Goal: Information Seeking & Learning: Learn about a topic

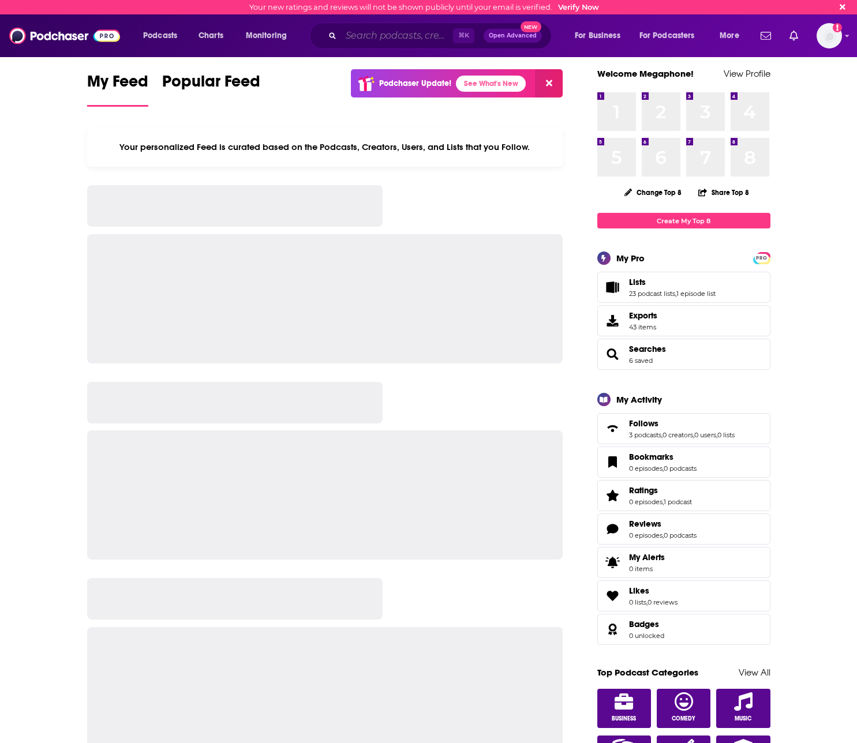
click at [398, 34] on input "Search podcasts, credits, & more..." at bounding box center [397, 36] width 112 height 18
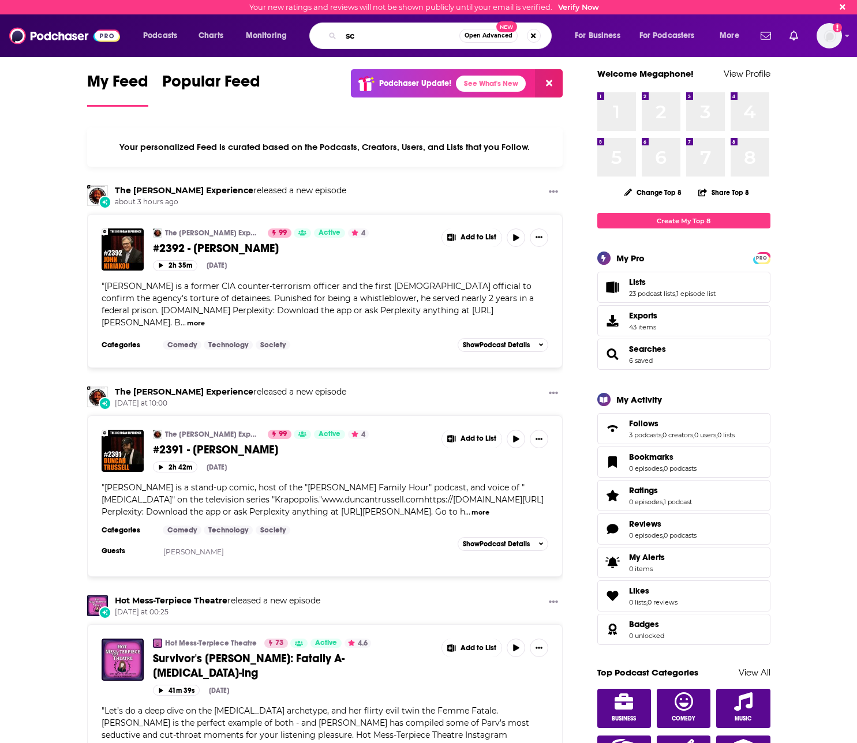
type input "s"
type input "[PERSON_NAME]"
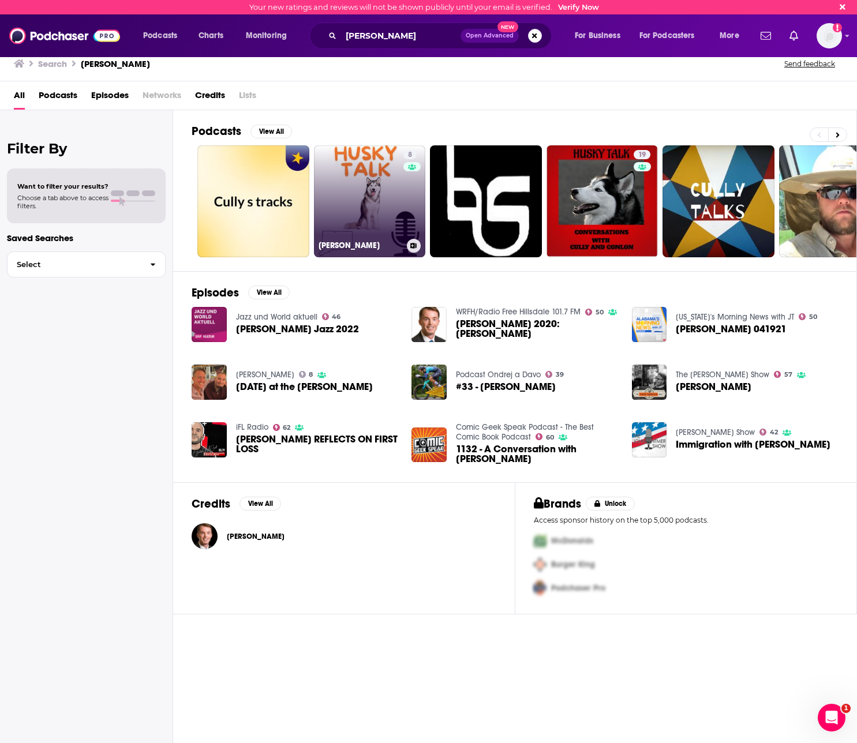
click at [356, 201] on link "8 [PERSON_NAME]" at bounding box center [370, 201] width 112 height 112
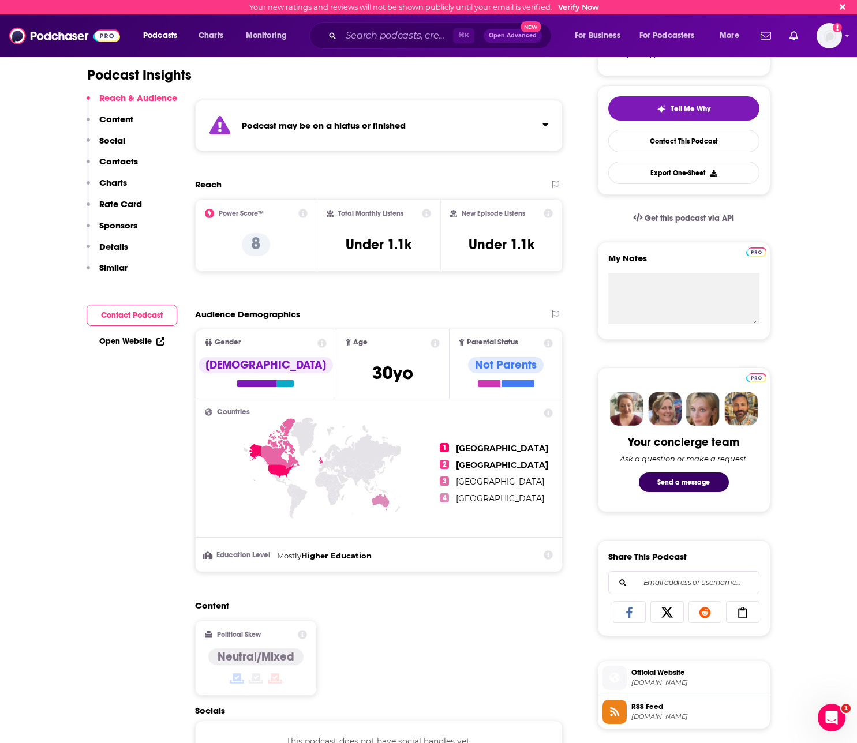
scroll to position [224, 0]
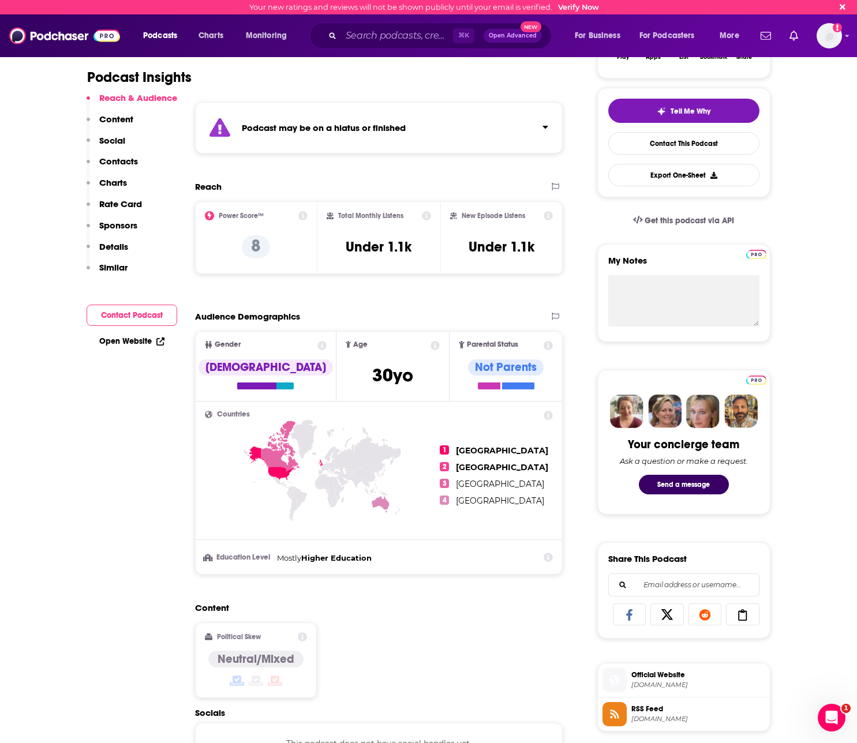
click at [422, 218] on icon at bounding box center [426, 215] width 9 height 9
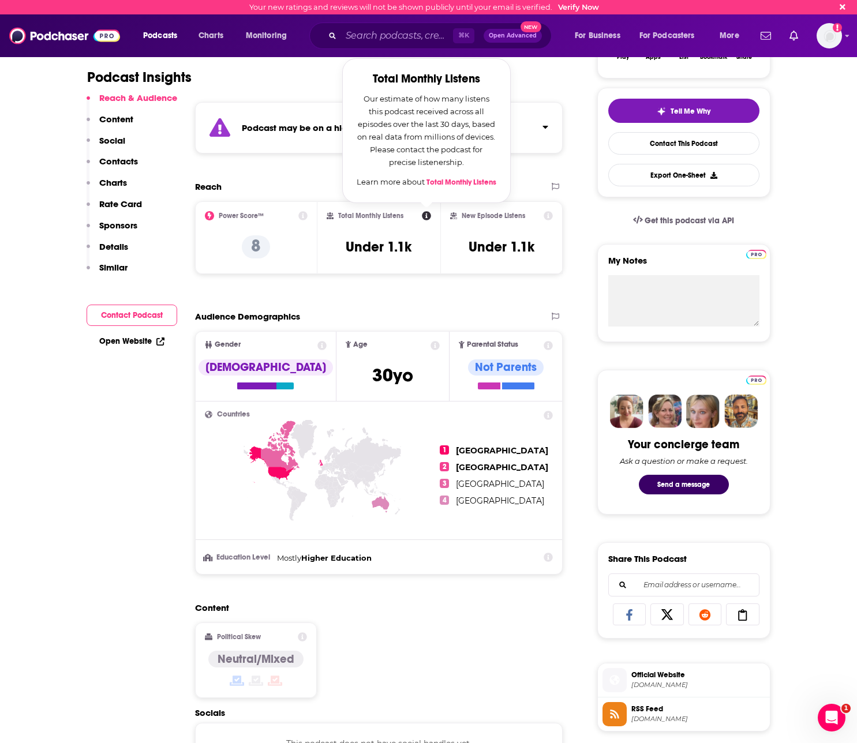
click at [420, 312] on div "Audience Demographics" at bounding box center [367, 316] width 344 height 11
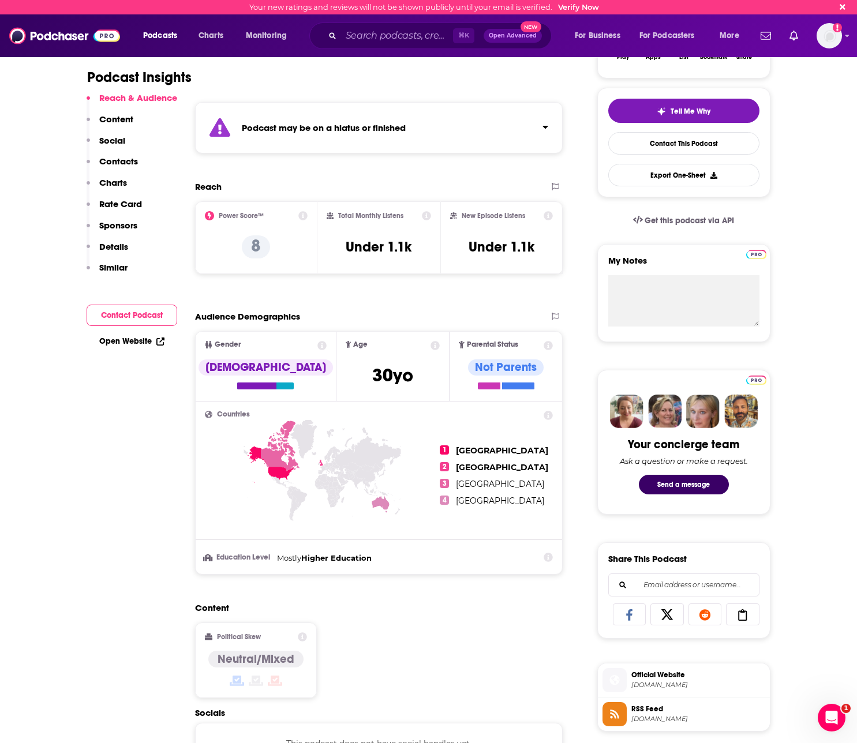
click at [102, 112] on button "Reach & Audience" at bounding box center [132, 102] width 91 height 21
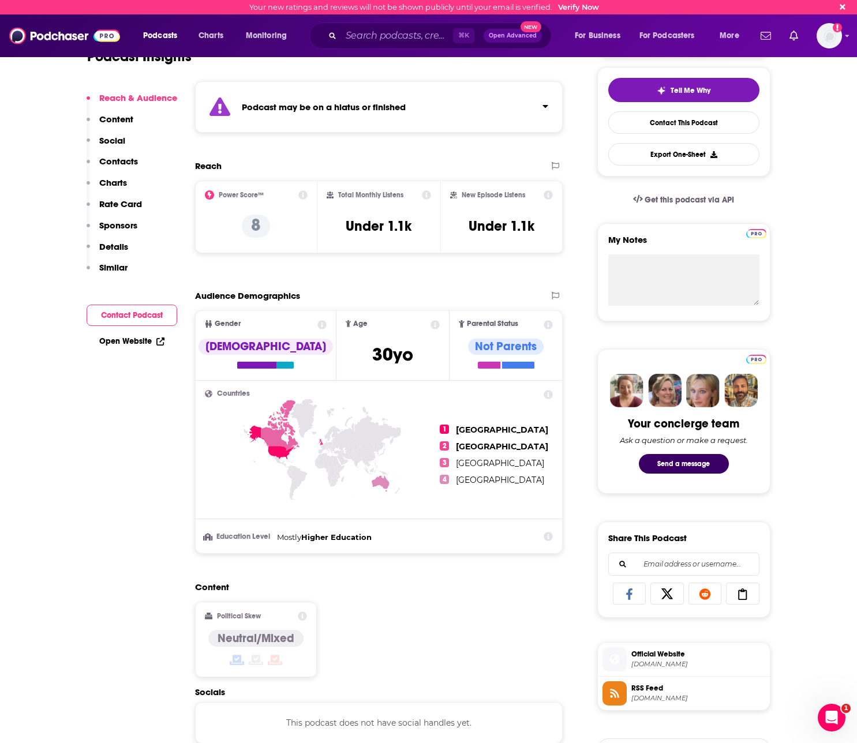
click at [108, 126] on button "Content" at bounding box center [110, 124] width 47 height 21
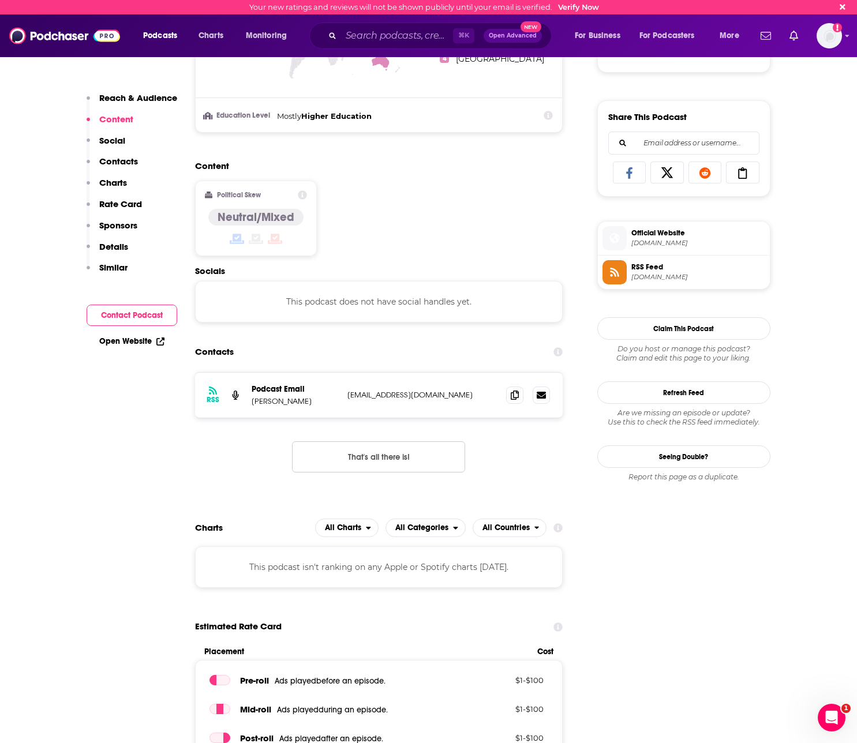
click at [110, 142] on p "Social" at bounding box center [112, 140] width 26 height 11
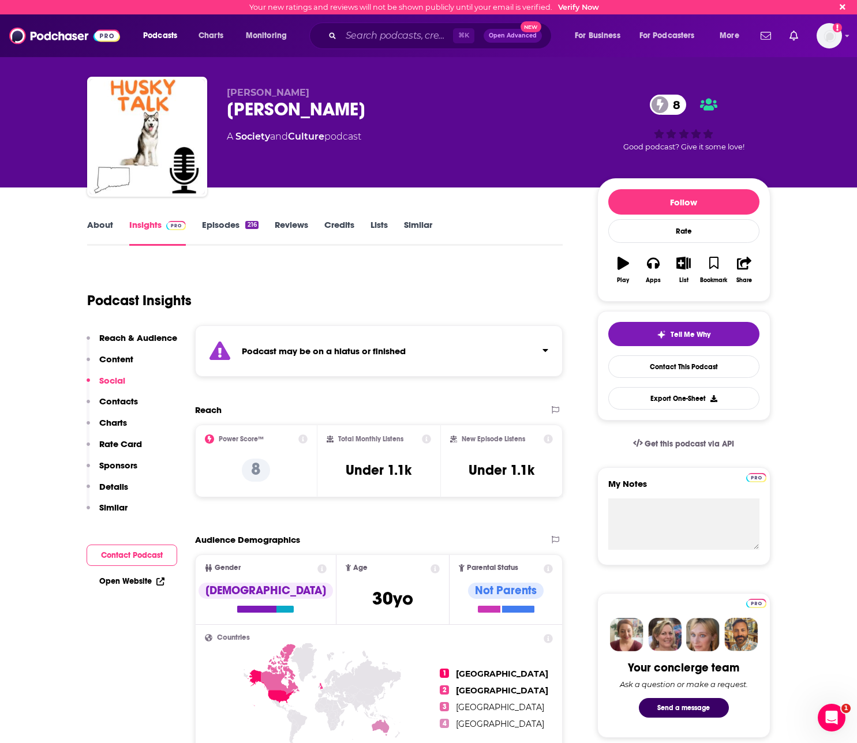
scroll to position [0, 0]
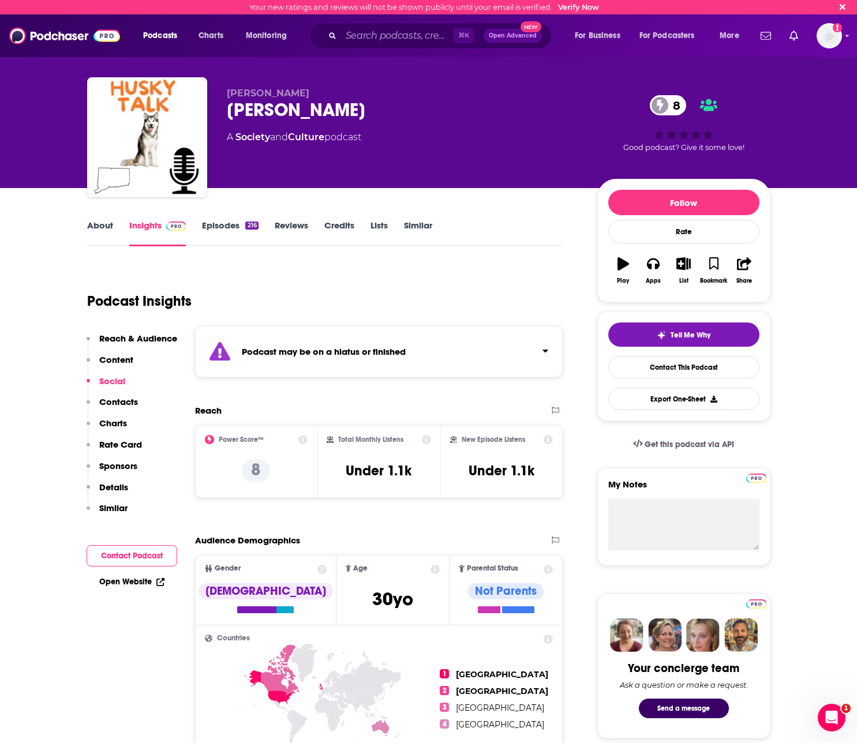
click at [245, 91] on span "[PERSON_NAME]" at bounding box center [268, 93] width 83 height 11
click at [424, 43] on input "Search podcasts, credits, & more..." at bounding box center [397, 36] width 112 height 18
type input "rebel republic"
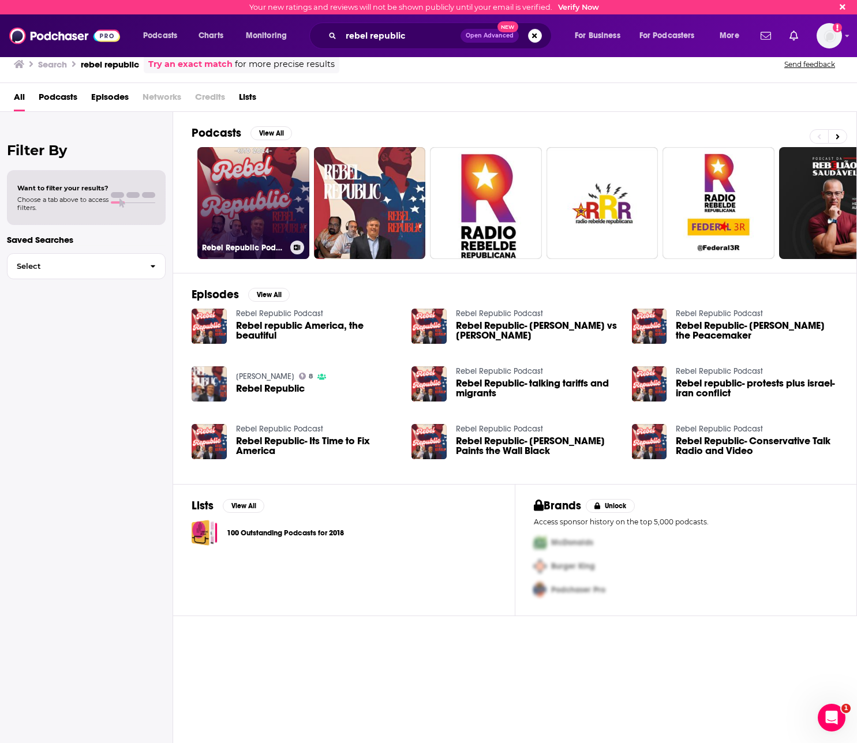
click at [269, 208] on link "Rebel Republic Podcast" at bounding box center [253, 203] width 112 height 112
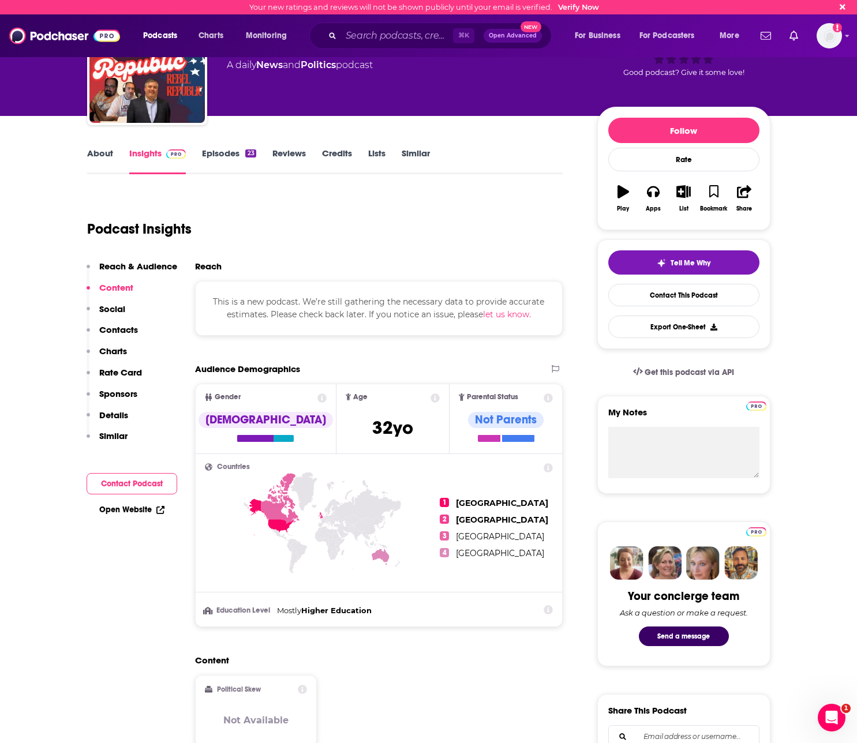
scroll to position [68, 0]
